Goal: Task Accomplishment & Management: Use online tool/utility

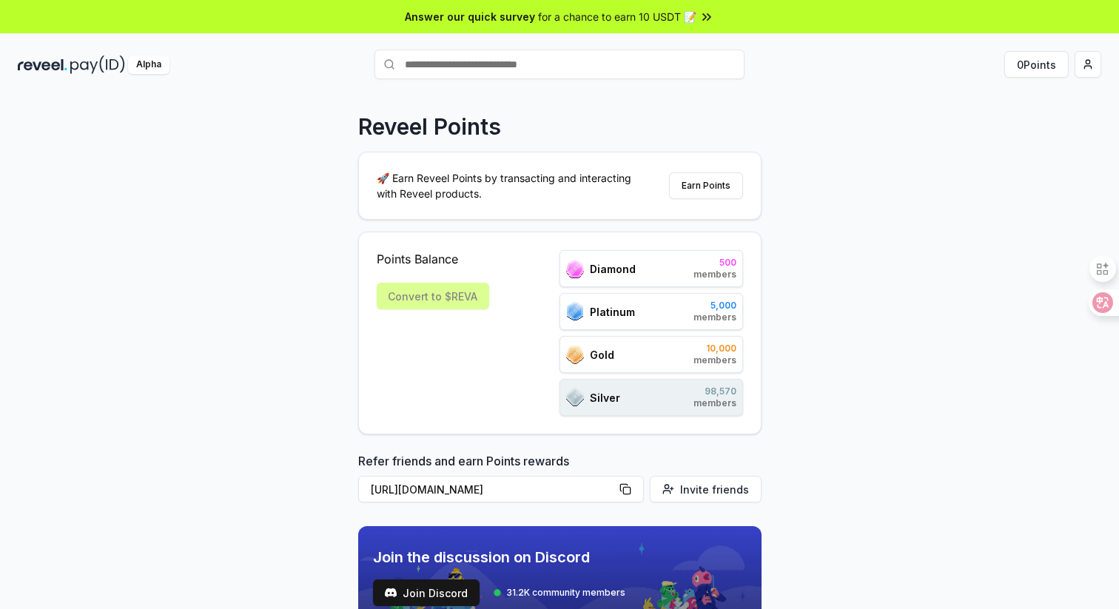
click at [292, 210] on div "Reveel Points 🚀 Earn Reveel Points by transacting and interacting with Reveel p…" at bounding box center [559, 368] width 1119 height 568
click at [1024, 65] on button "0 Points" at bounding box center [1036, 64] width 64 height 27
click at [704, 186] on button "Earn Points" at bounding box center [706, 185] width 74 height 27
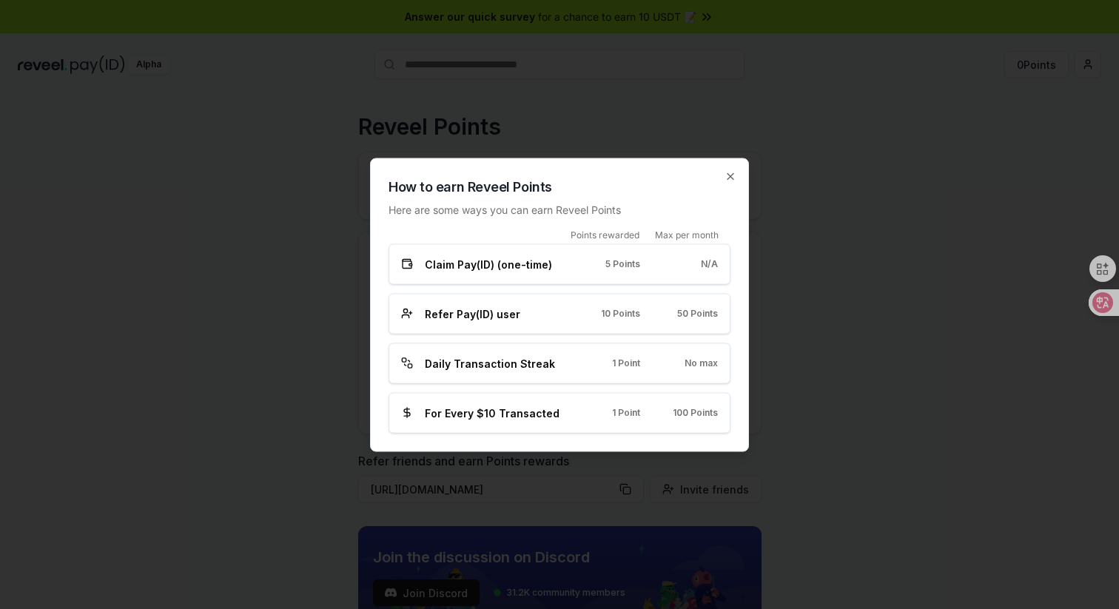
click at [618, 265] on span "5 Points" at bounding box center [622, 264] width 35 height 12
drag, startPoint x: 499, startPoint y: 273, endPoint x: 653, endPoint y: 269, distance: 154.7
click at [653, 269] on div "Claim Pay(ID) (one-time) 5 Points N/A" at bounding box center [559, 263] width 342 height 41
drag, startPoint x: 457, startPoint y: 326, endPoint x: 528, endPoint y: 326, distance: 70.3
click at [528, 326] on div "Refer Pay(ID) user 10 Points 50 Points" at bounding box center [559, 313] width 342 height 41
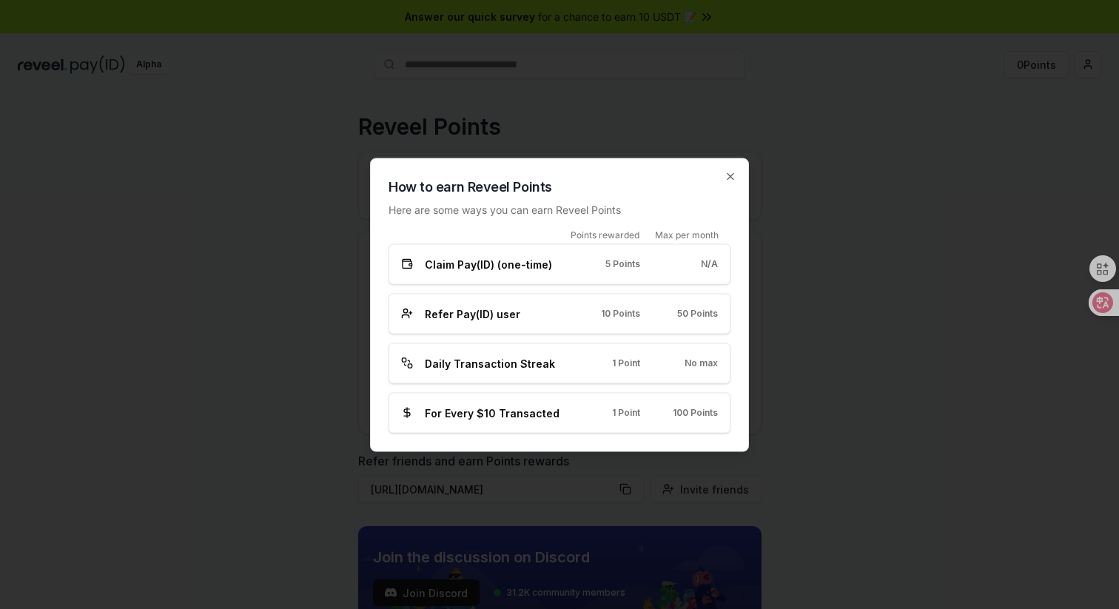
click at [483, 321] on div "Refer Pay(ID) user 10 Points 50 Points" at bounding box center [559, 313] width 342 height 41
click at [470, 317] on span "Refer Pay(ID) user" at bounding box center [472, 314] width 95 height 16
click at [733, 176] on icon "button" at bounding box center [730, 176] width 12 height 12
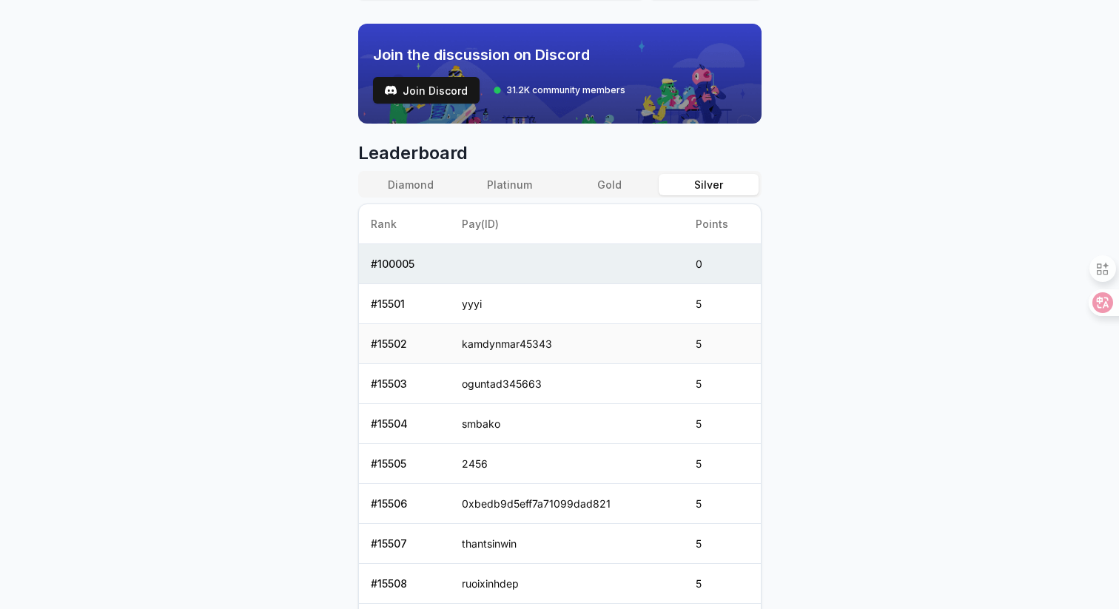
scroll to position [461, 0]
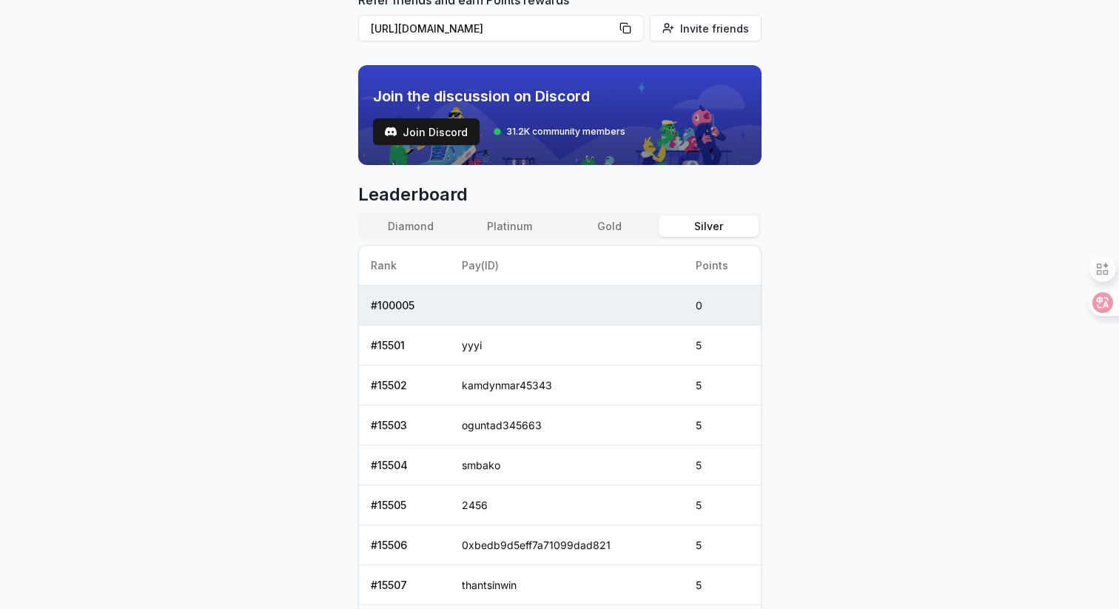
click at [598, 153] on img at bounding box center [559, 115] width 403 height 100
